Goal: Communication & Community: Answer question/provide support

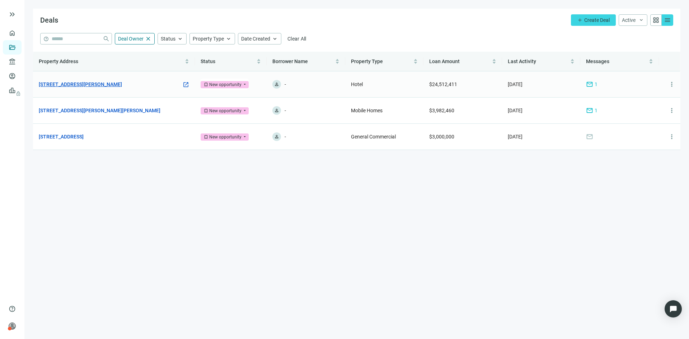
click at [100, 82] on link "[STREET_ADDRESS][PERSON_NAME]" at bounding box center [80, 84] width 83 height 8
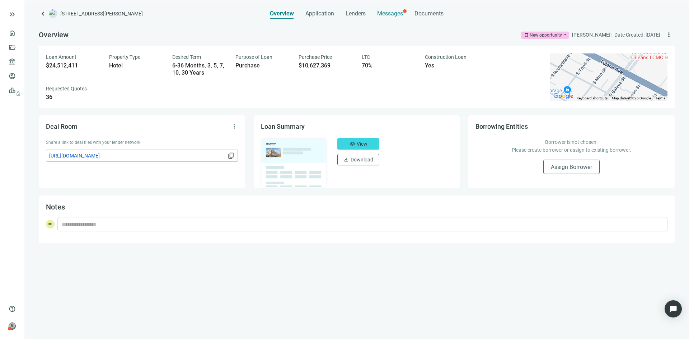
click at [389, 12] on span "Messages" at bounding box center [390, 13] width 26 height 7
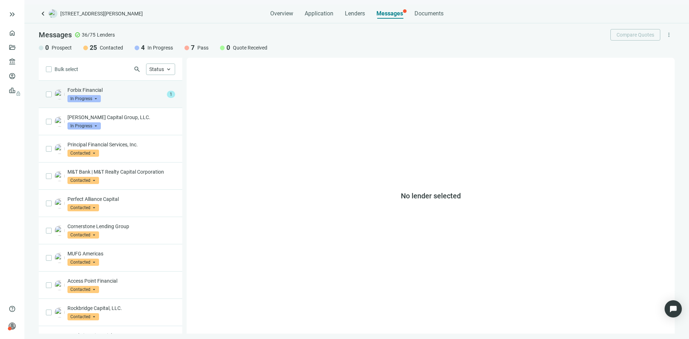
click at [129, 104] on div "Forbix Financial In Progress arrow_drop_down 1" at bounding box center [110, 94] width 143 height 27
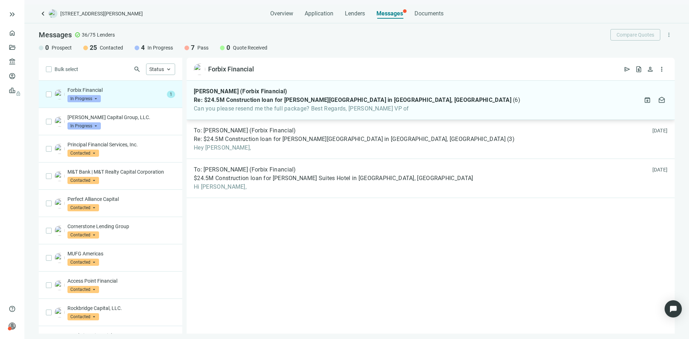
click at [420, 108] on div "[PERSON_NAME] (Forbix Financial) Re: $24.5M Construction loan for [PERSON_NAME]…" at bounding box center [430, 100] width 488 height 39
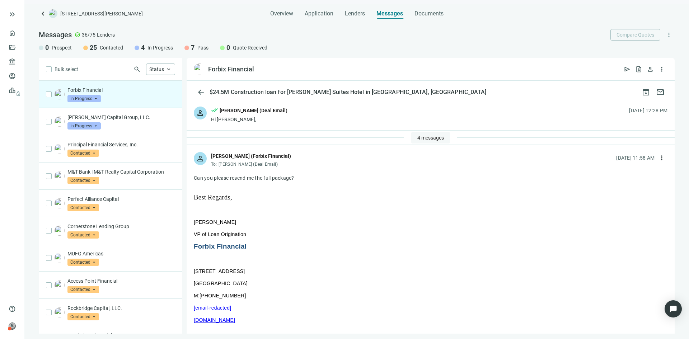
click at [418, 138] on span "4 messages" at bounding box center [430, 138] width 27 height 6
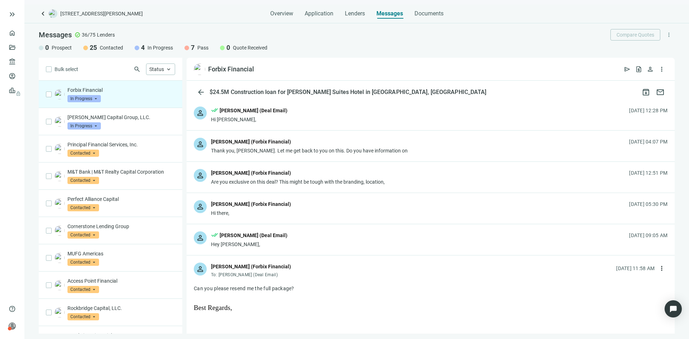
click at [245, 207] on div "[PERSON_NAME] (Forbix Financial)" at bounding box center [251, 204] width 80 height 8
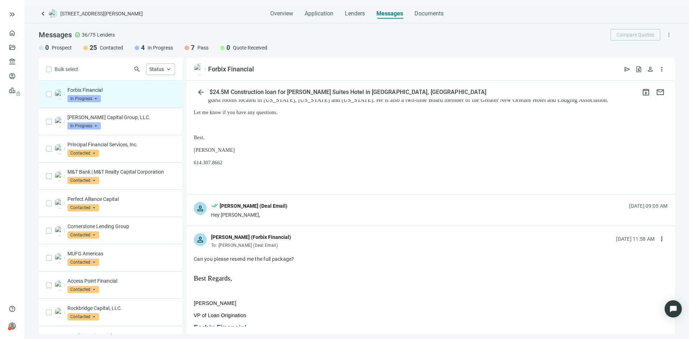
scroll to position [359, 0]
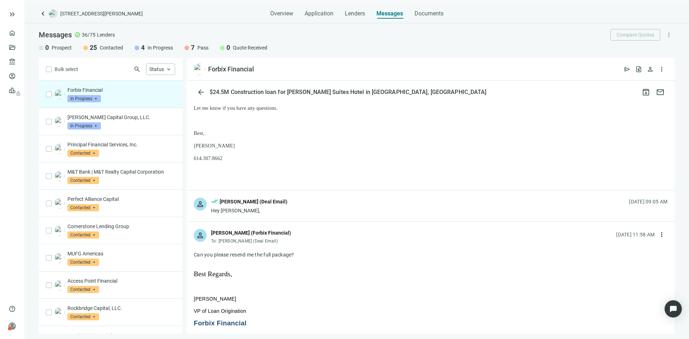
click at [263, 203] on div "done_all [PERSON_NAME] (Deal Email)" at bounding box center [249, 202] width 76 height 9
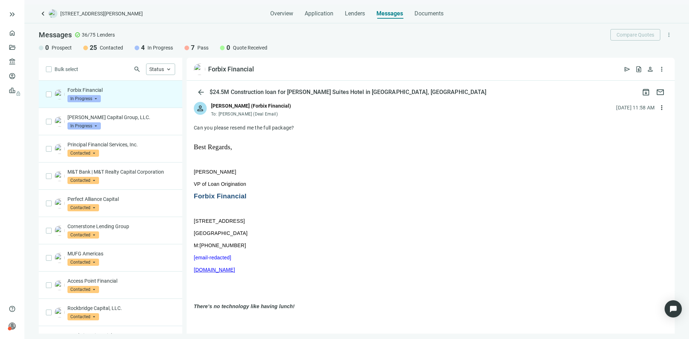
scroll to position [569, 0]
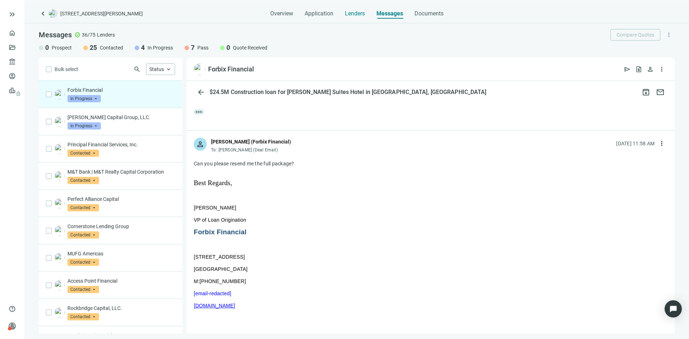
click at [352, 14] on span "Lenders" at bounding box center [355, 13] width 20 height 7
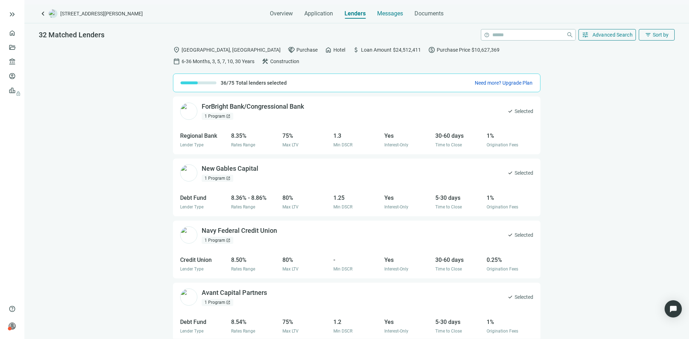
click at [393, 16] on span "Messages" at bounding box center [390, 13] width 26 height 7
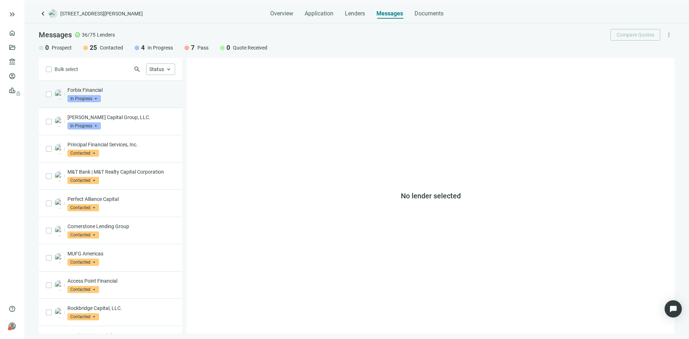
click at [132, 97] on div "Forbix Financial In Progress arrow_drop_down" at bounding box center [121, 94] width 108 height 16
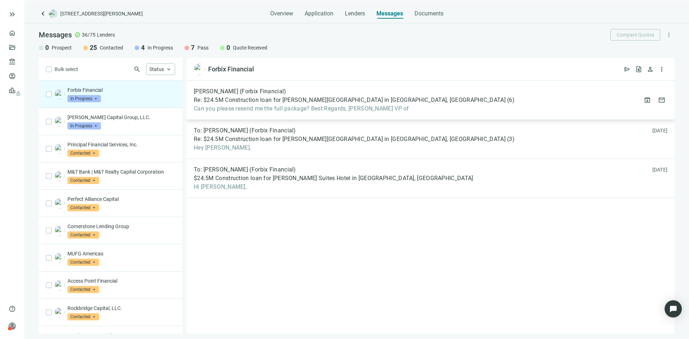
click at [274, 103] on span "Re: $24.5M Construction loan for [PERSON_NAME][GEOGRAPHIC_DATA] in [GEOGRAPHIC_…" at bounding box center [350, 99] width 312 height 7
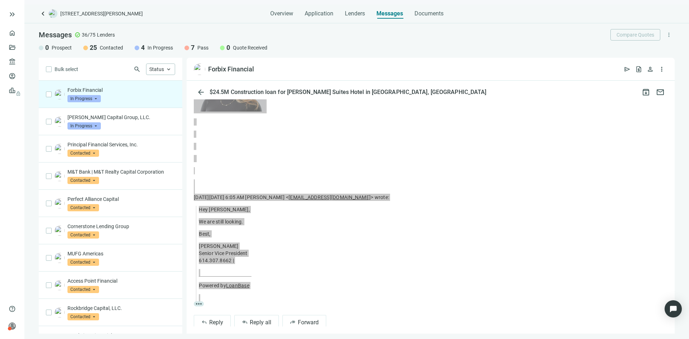
scroll to position [324, 0]
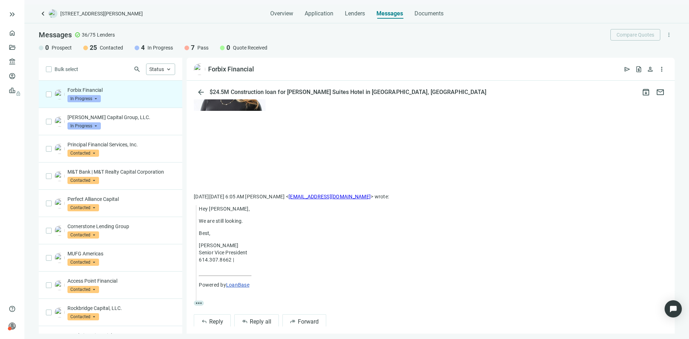
drag, startPoint x: 212, startPoint y: 155, endPoint x: 294, endPoint y: 115, distance: 91.6
click at [294, 115] on div "person [PERSON_NAME] (Forbix Financial) To: [PERSON_NAME] (Deal Email) [DATE] 1…" at bounding box center [430, 78] width 488 height 515
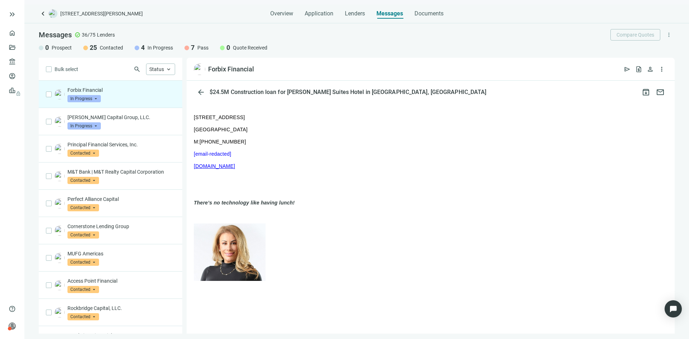
scroll to position [145, 0]
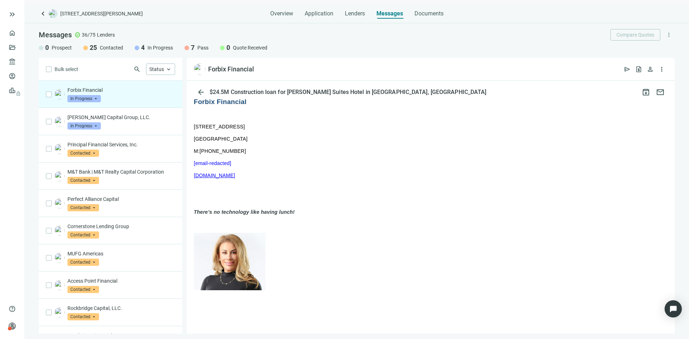
copy div "[PERSON_NAME] (Forbix Financial) To: [PERSON_NAME] (Deal Email) [DATE] 11:58 AM…"
click at [45, 16] on span "keyboard_arrow_left" at bounding box center [43, 13] width 9 height 9
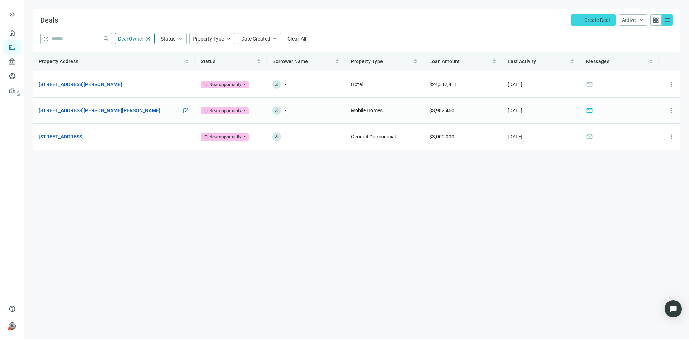
click at [81, 107] on link "[STREET_ADDRESS][PERSON_NAME][PERSON_NAME]" at bounding box center [100, 111] width 122 height 8
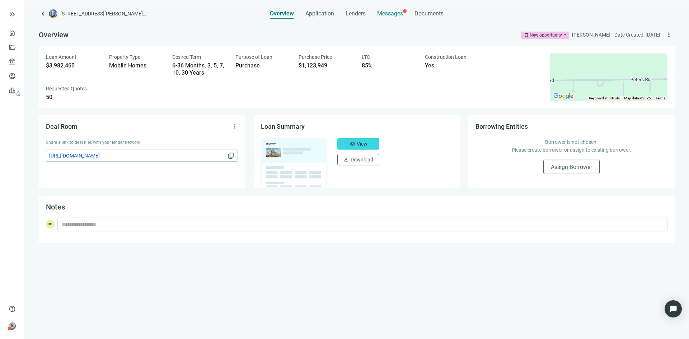
click at [378, 15] on span "Messages" at bounding box center [390, 13] width 26 height 7
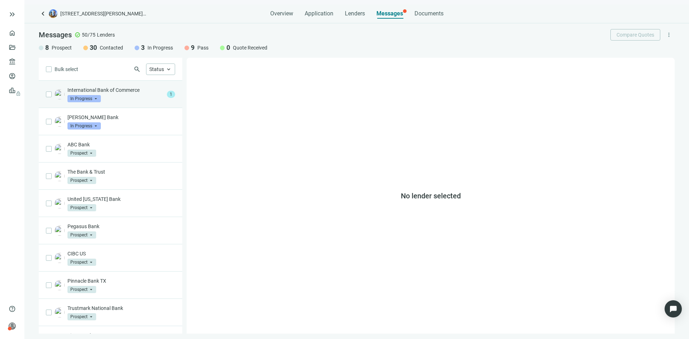
click at [112, 91] on p "International Bank of Commerce" at bounding box center [115, 89] width 96 height 7
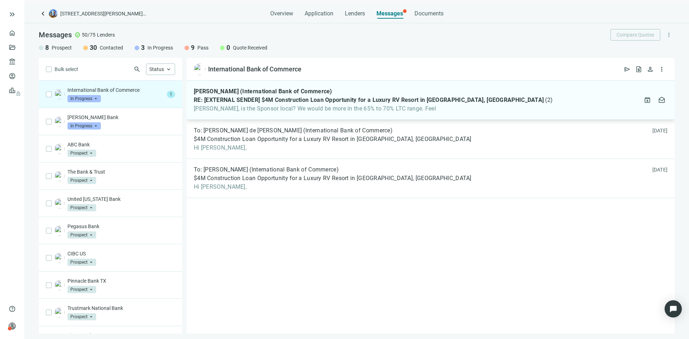
click at [312, 109] on span "[PERSON_NAME], is the Sponsor local? We would be more in the 65% to 70% LTC ran…" at bounding box center [373, 108] width 359 height 7
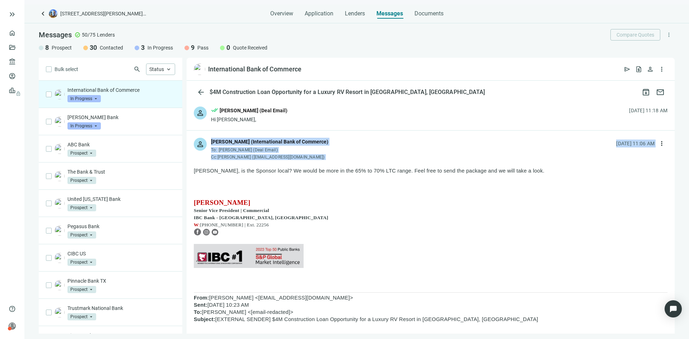
drag, startPoint x: 211, startPoint y: 142, endPoint x: 335, endPoint y: 265, distance: 174.7
copy div "[PERSON_NAME] (International Bank of Commerce) To: [PERSON_NAME] (Deal Email) C…"
click at [340, 195] on p at bounding box center [430, 194] width 473 height 8
